Goal: Understand process/instructions: Learn how to perform a task or action

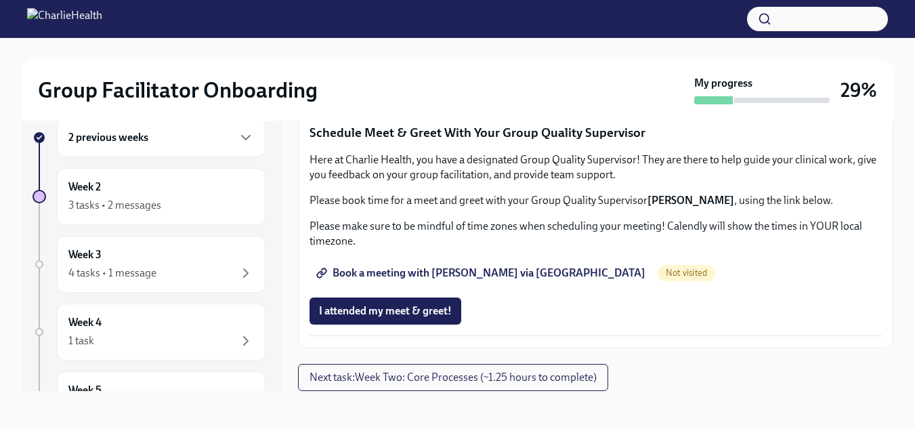
scroll to position [1376, 0]
click at [461, 272] on span "Book a meeting with [PERSON_NAME] via [GEOGRAPHIC_DATA]" at bounding box center [482, 273] width 327 height 14
click at [188, 214] on div "Week 2 3 tasks • 2 messages" at bounding box center [161, 196] width 209 height 57
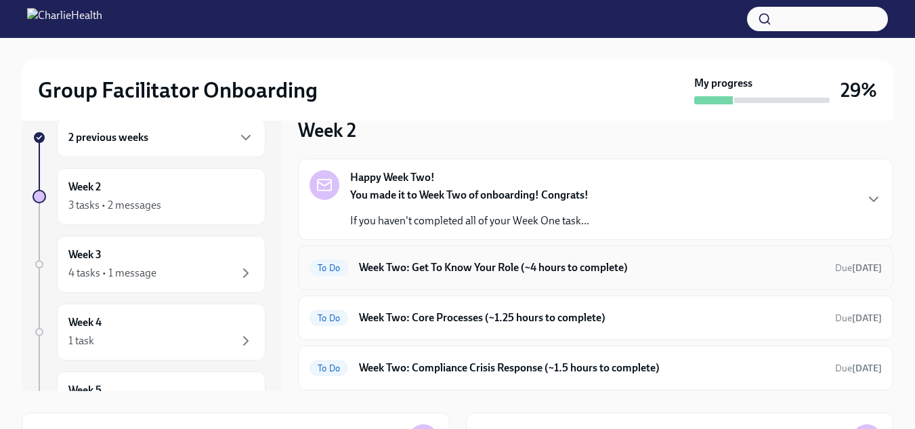
click at [492, 274] on h6 "Week Two: Get To Know Your Role (~4 hours to complete)" at bounding box center [591, 267] width 465 height 15
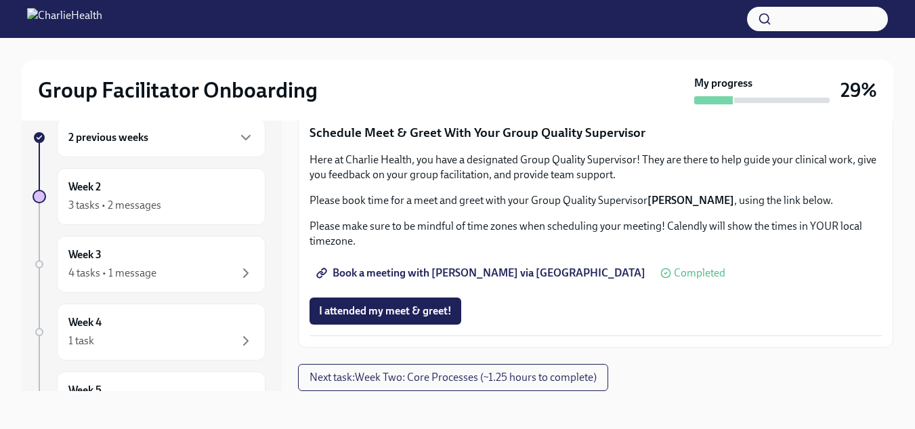
scroll to position [1376, 0]
click at [490, 383] on span "Next task : Week Two: Core Processes (~1.25 hours to complete)" at bounding box center [453, 378] width 287 height 14
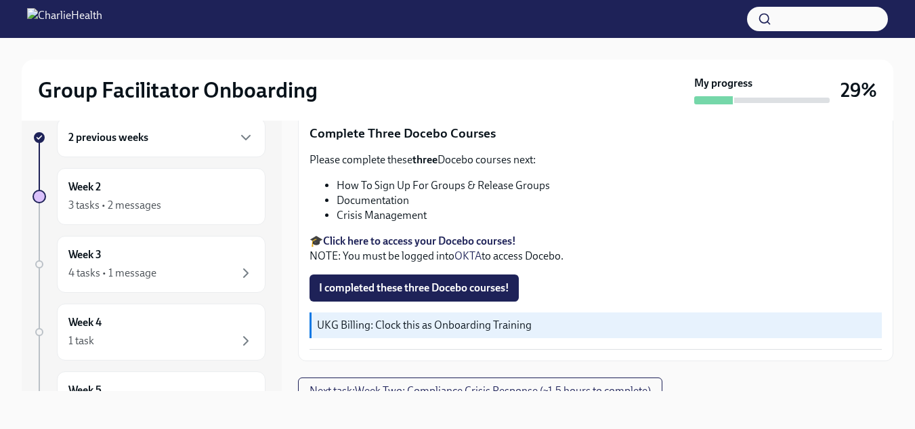
scroll to position [587, 0]
